Goal: Information Seeking & Learning: Learn about a topic

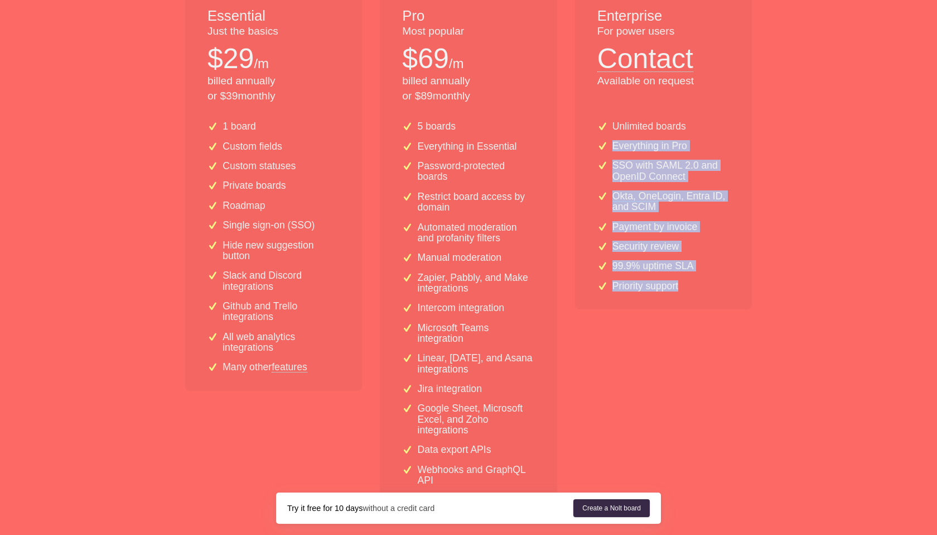
click at [712, 288] on div "Unlimited boards Everything in Pro SSO with [PERSON_NAME] 2.0 and OpenID Connec…" at bounding box center [663, 203] width 177 height 211
click at [712, 288] on div "Priority support" at bounding box center [664, 286] width 132 height 11
drag, startPoint x: 712, startPoint y: 288, endPoint x: 607, endPoint y: 119, distance: 199.2
click at [607, 119] on div "Unlimited boards Everything in Pro SSO with [PERSON_NAME] 2.0 and OpenID Connec…" at bounding box center [663, 203] width 177 height 211
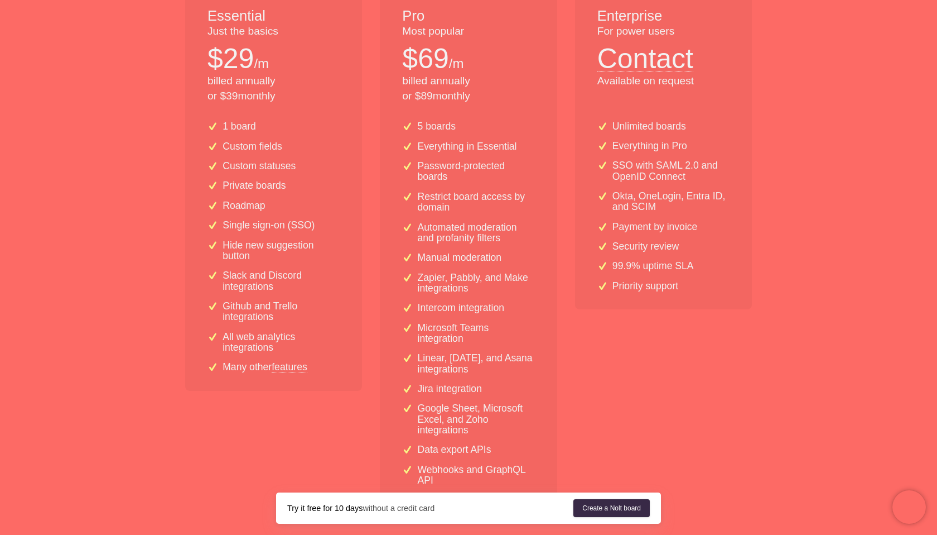
click at [646, 143] on p "Everything in Pro" at bounding box center [650, 146] width 75 height 11
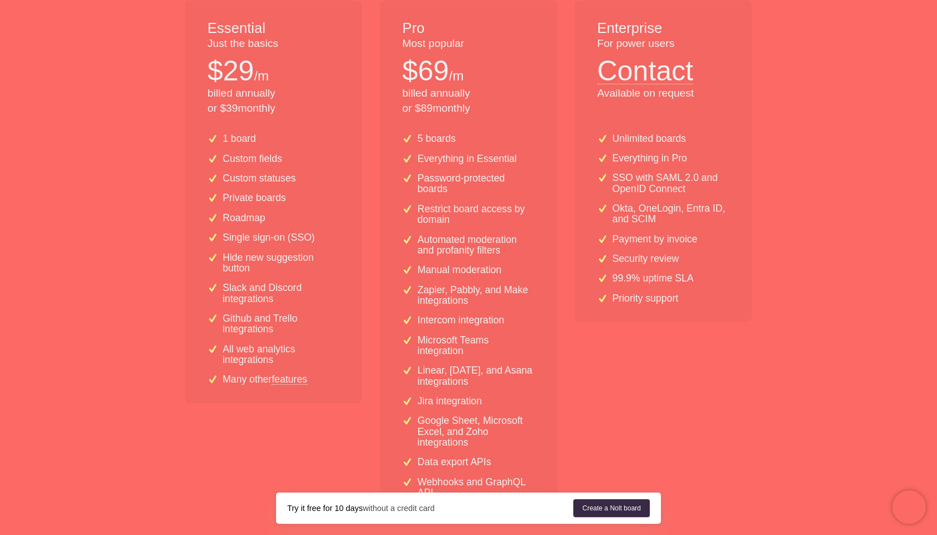
scroll to position [314, 0]
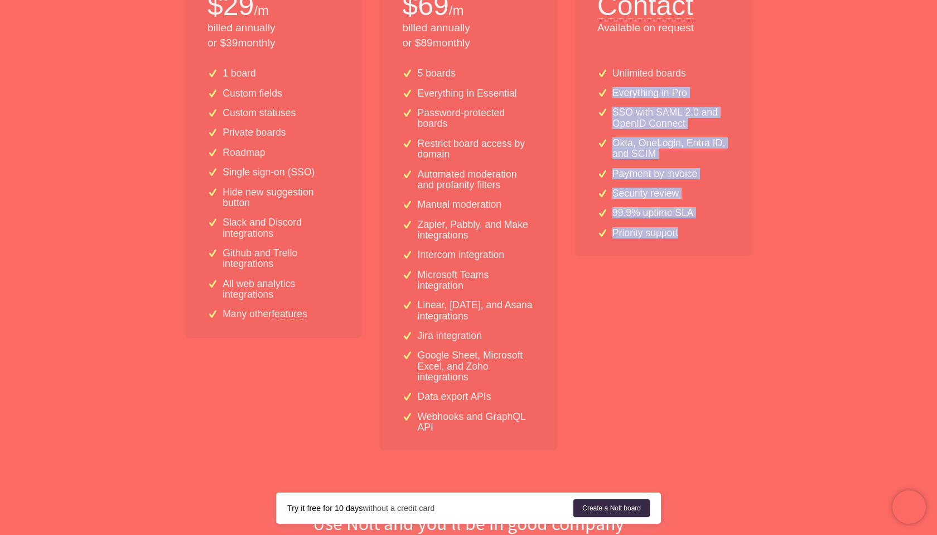
drag, startPoint x: 703, startPoint y: 238, endPoint x: 615, endPoint y: 86, distance: 175.2
click at [615, 86] on div "Unlimited boards Everything in Pro SSO with [PERSON_NAME] 2.0 and OpenID Connec…" at bounding box center [663, 150] width 177 height 211
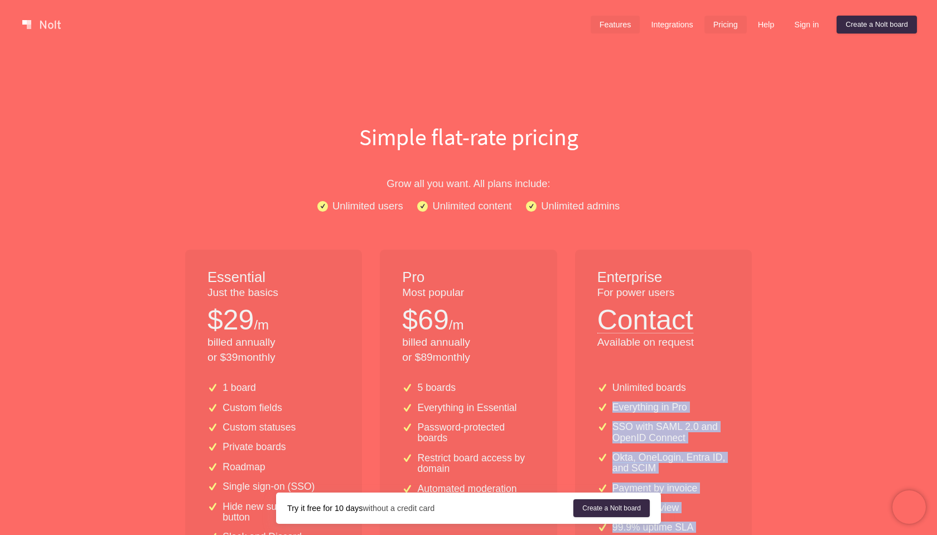
click at [591, 31] on link "Features" at bounding box center [616, 25] width 50 height 18
